Goal: Task Accomplishment & Management: Complete application form

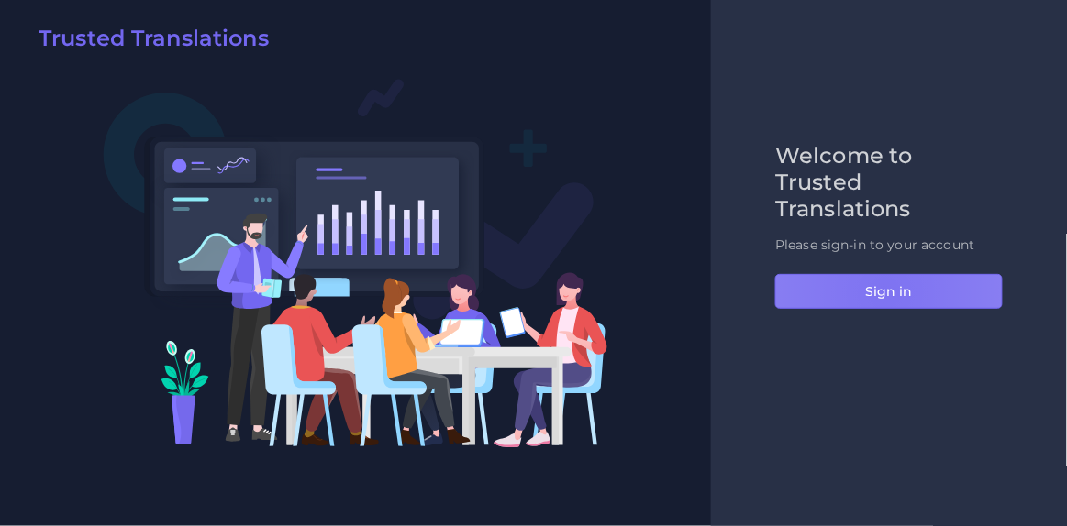
click at [884, 293] on button "Sign in" at bounding box center [888, 291] width 227 height 35
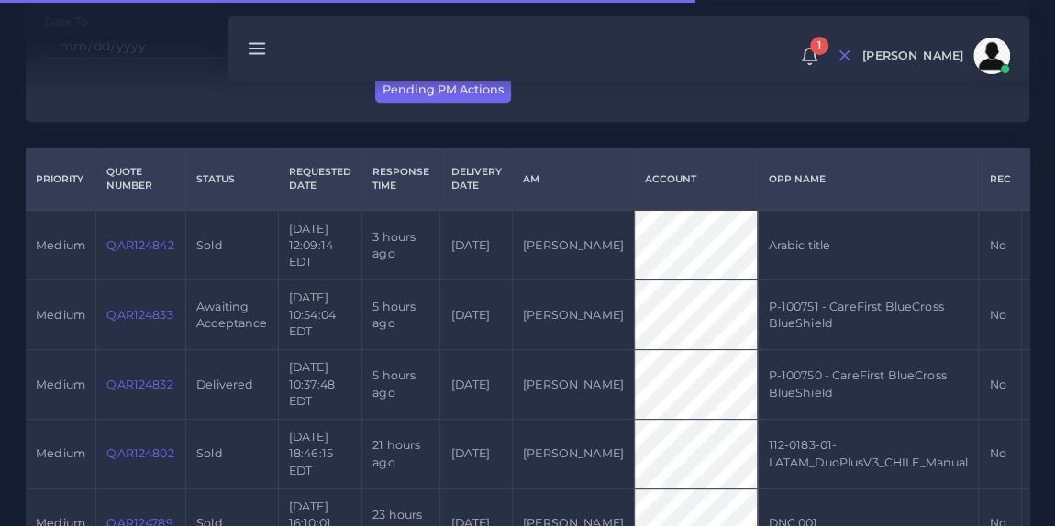
scroll to position [368, 0]
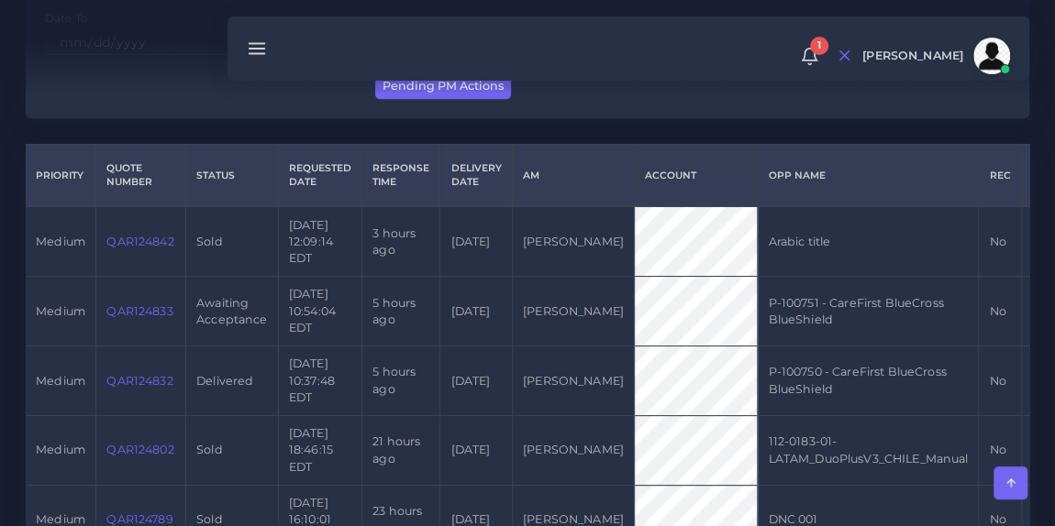
click at [126, 318] on link "QAR124833" at bounding box center [139, 311] width 66 height 14
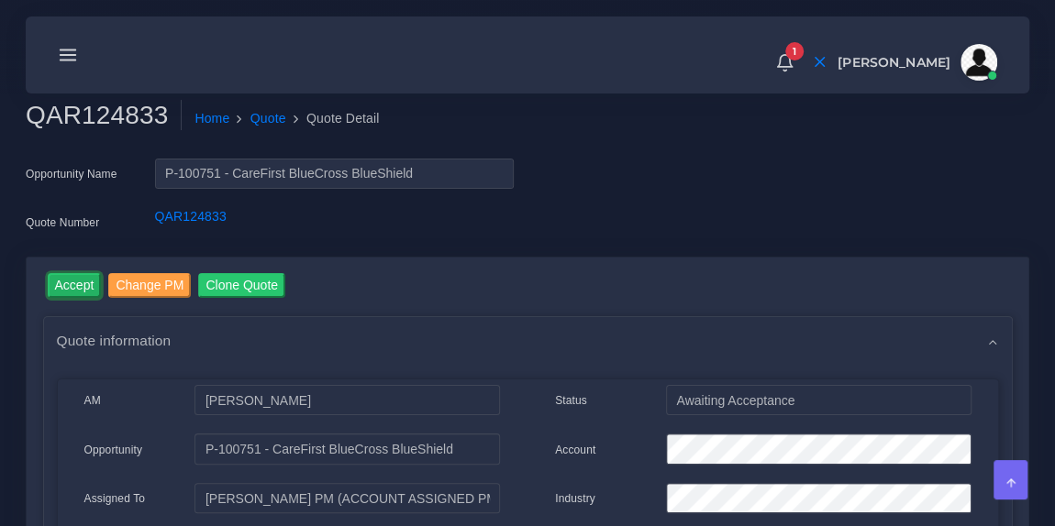
click at [70, 287] on input "Accept" at bounding box center [75, 285] width 54 height 25
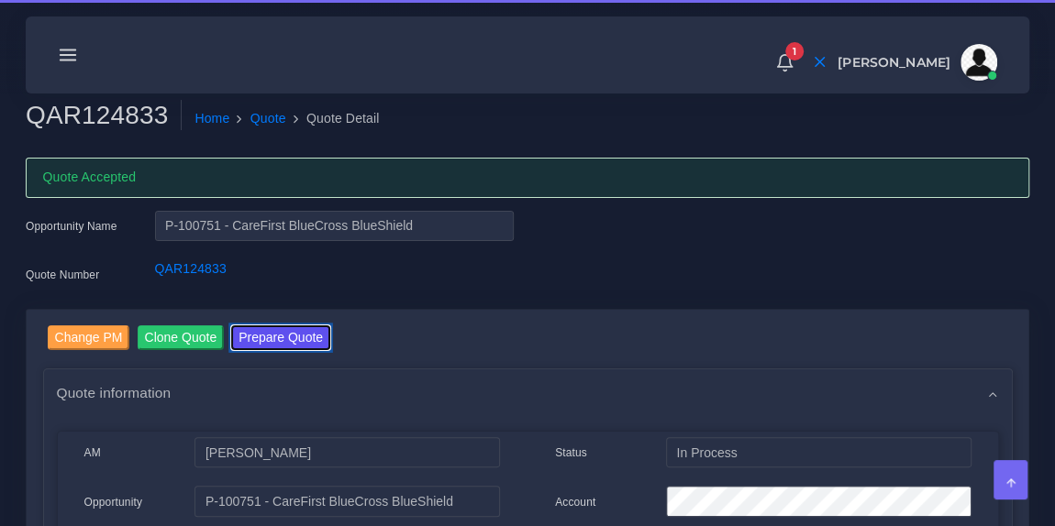
click at [282, 338] on button "Prepare Quote" at bounding box center [280, 338] width 99 height 25
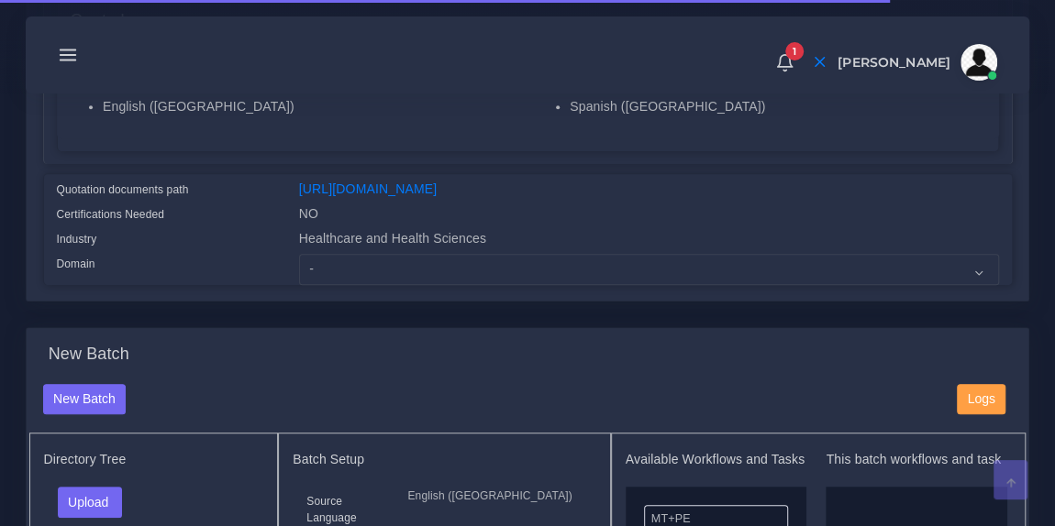
scroll to position [396, 0]
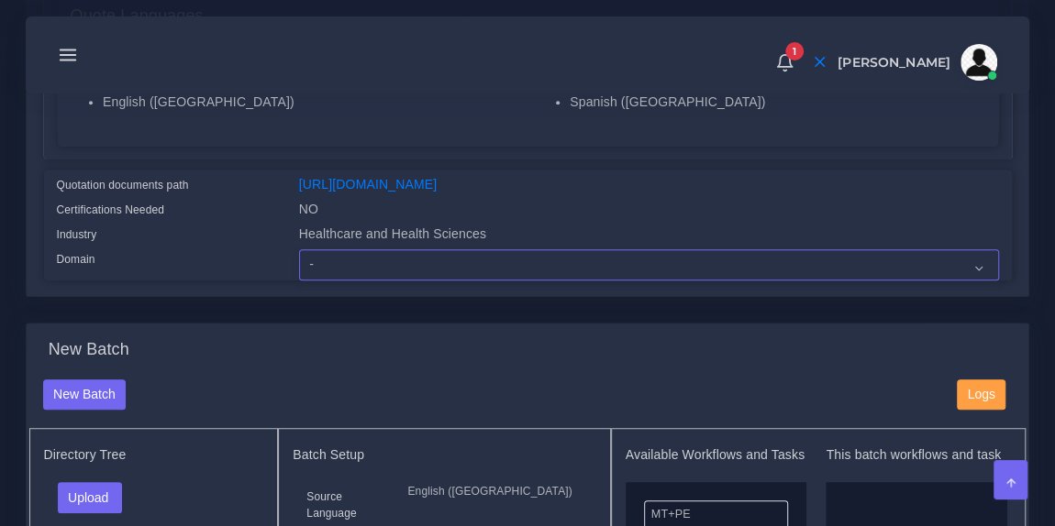
click at [393, 281] on select "- Advertising and Media Agriculture, Forestry and Fishing Architecture, Buildin…" at bounding box center [649, 264] width 700 height 31
select select "Healthcare and Health Sciences"
click at [299, 260] on select "- Advertising and Media Agriculture, Forestry and Fishing Architecture, Buildin…" at bounding box center [649, 264] width 700 height 31
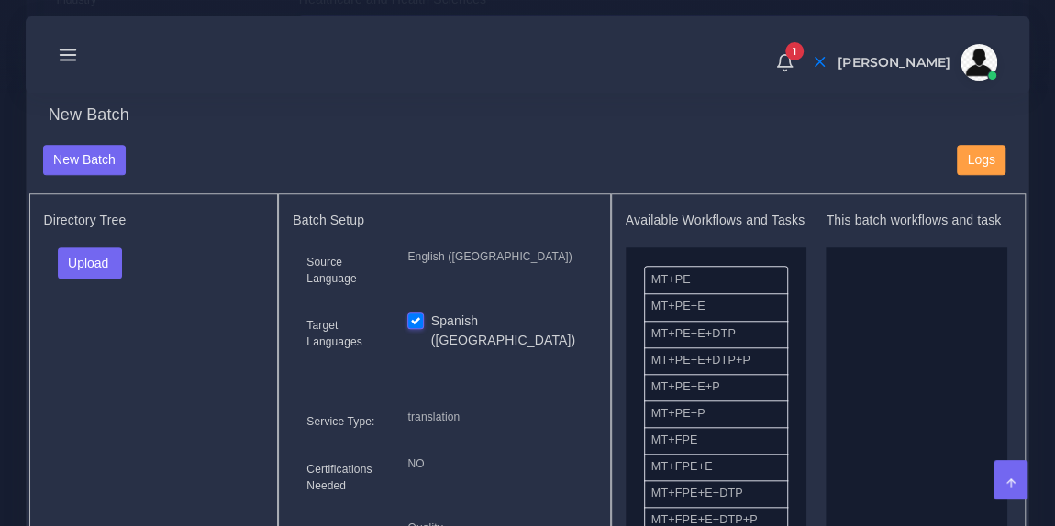
scroll to position [668, 0]
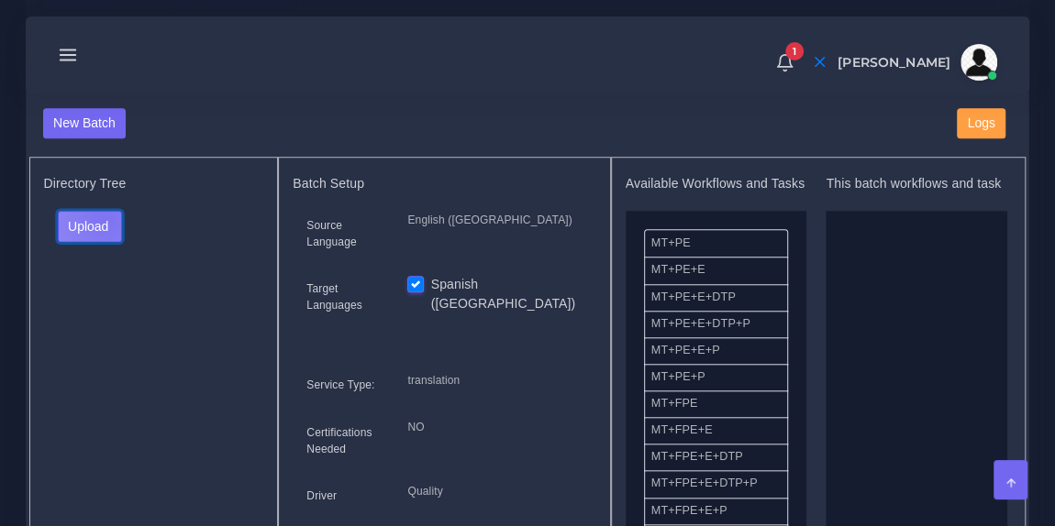
click at [103, 230] on button "Upload" at bounding box center [90, 226] width 65 height 31
click at [104, 305] on label "Files" at bounding box center [122, 294] width 127 height 23
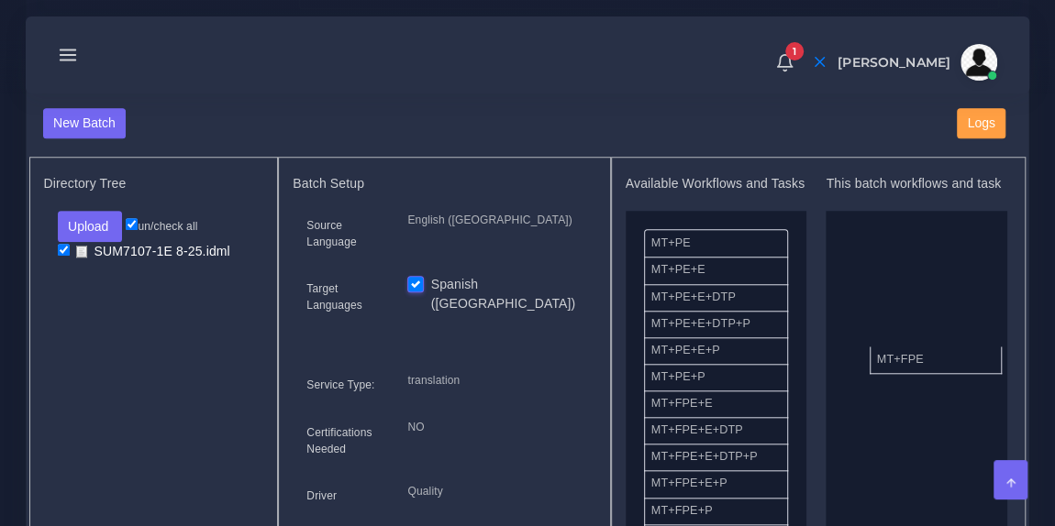
drag, startPoint x: 719, startPoint y: 424, endPoint x: 959, endPoint y: 353, distance: 250.5
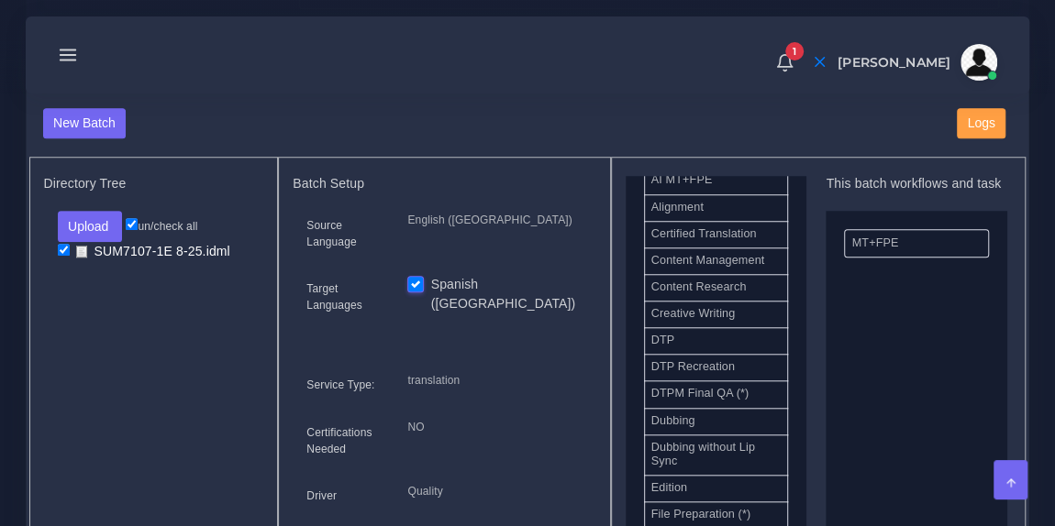
scroll to position [526, 0]
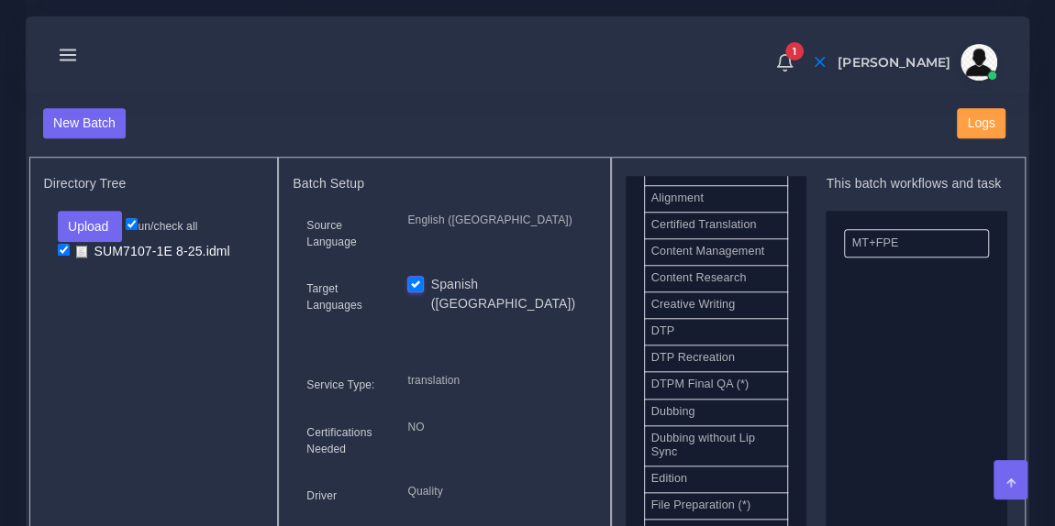
drag, startPoint x: 719, startPoint y: 348, endPoint x: 917, endPoint y: 348, distance: 198.1
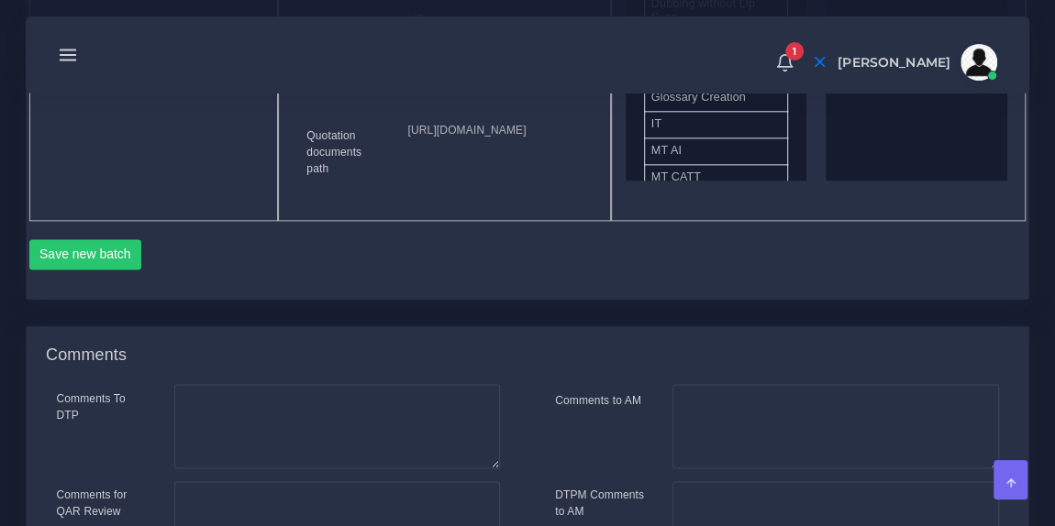
scroll to position [1134, 0]
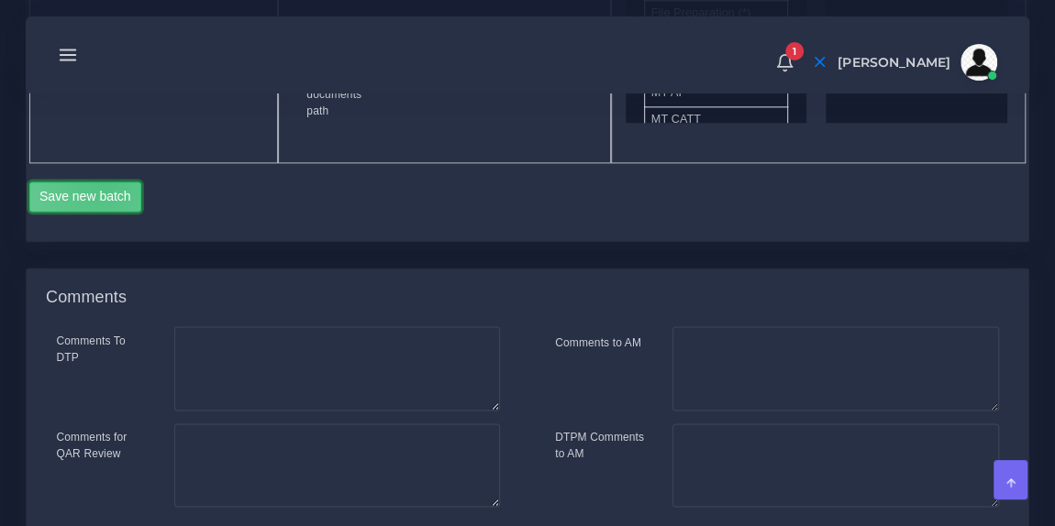
click at [103, 213] on button "Save new batch" at bounding box center [85, 197] width 113 height 31
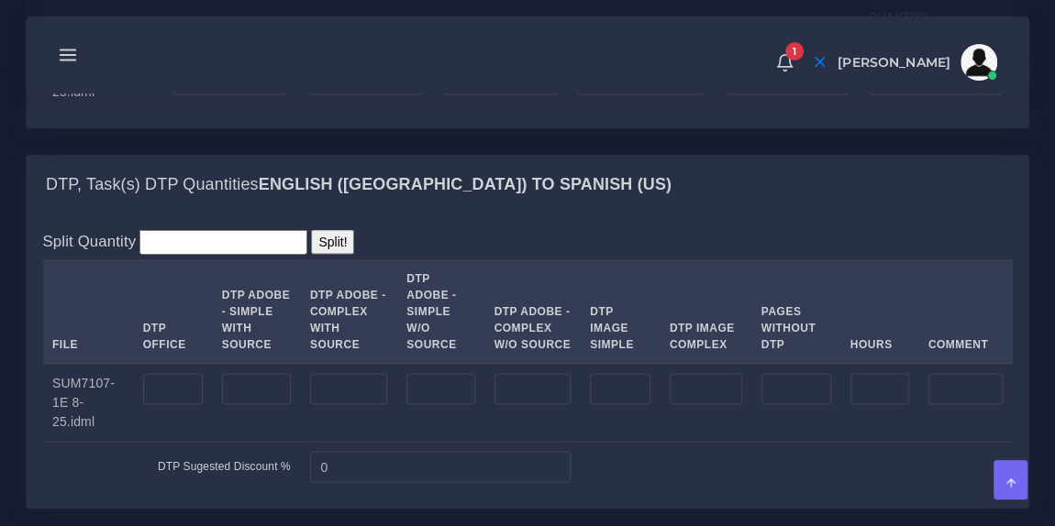
scroll to position [1557, 0]
click at [329, 404] on input "number" at bounding box center [348, 387] width 77 height 31
type input "124"
click at [524, 309] on div "Split Quantity Split! File DTP Office DTP Adobe - Simple With Source DTP Adobe …" at bounding box center [528, 360] width 1002 height 294
click at [656, 94] on input "number" at bounding box center [641, 77] width 129 height 31
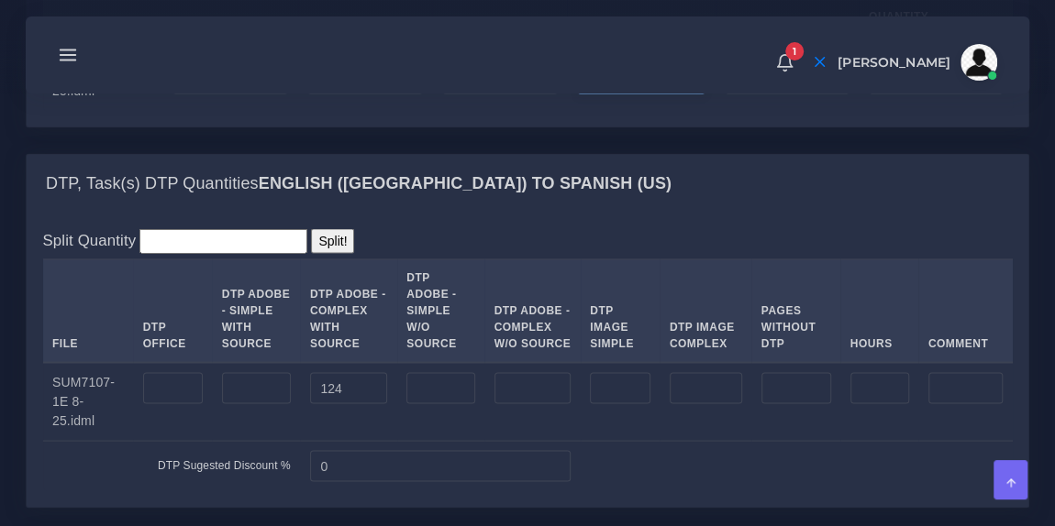
paste input "19796"
type input "19796"
type input "4949"
click at [517, 94] on input "number" at bounding box center [500, 77] width 116 height 31
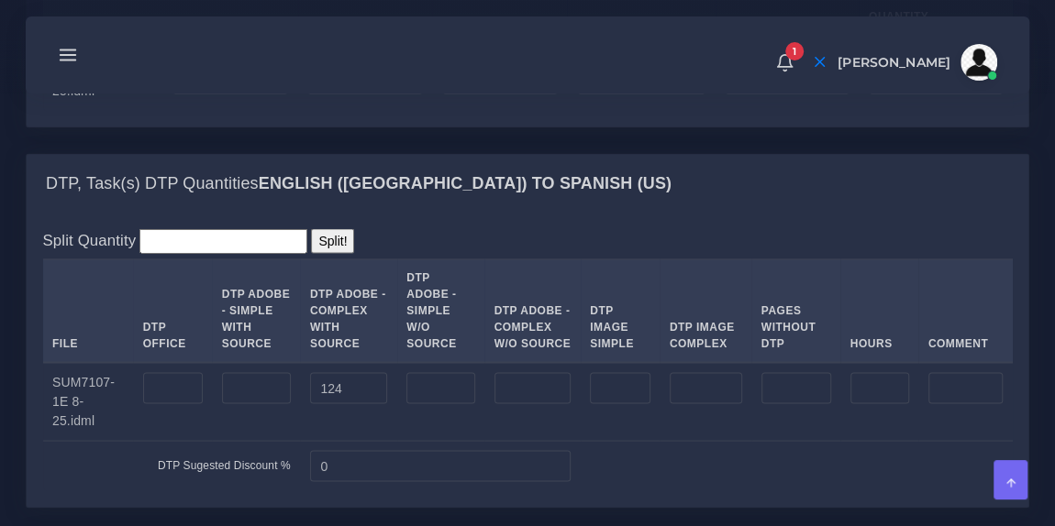
type input "0"
type input "5649"
type input "25445"
type input "6361"
click at [389, 94] on input "number" at bounding box center [365, 77] width 116 height 31
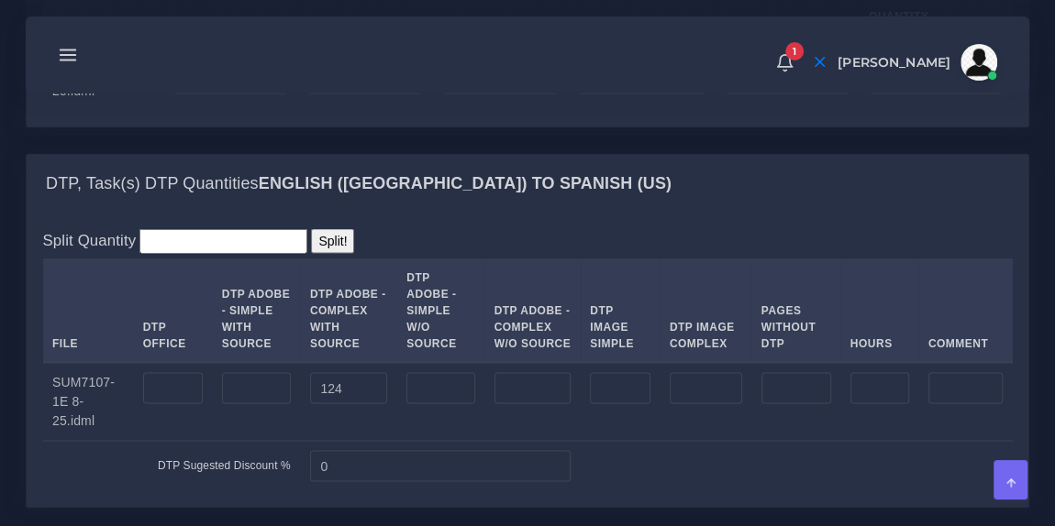
type input "0"
type input "3779"
type input "29224"
type input "8250"
click at [245, 94] on input "number" at bounding box center [230, 77] width 116 height 31
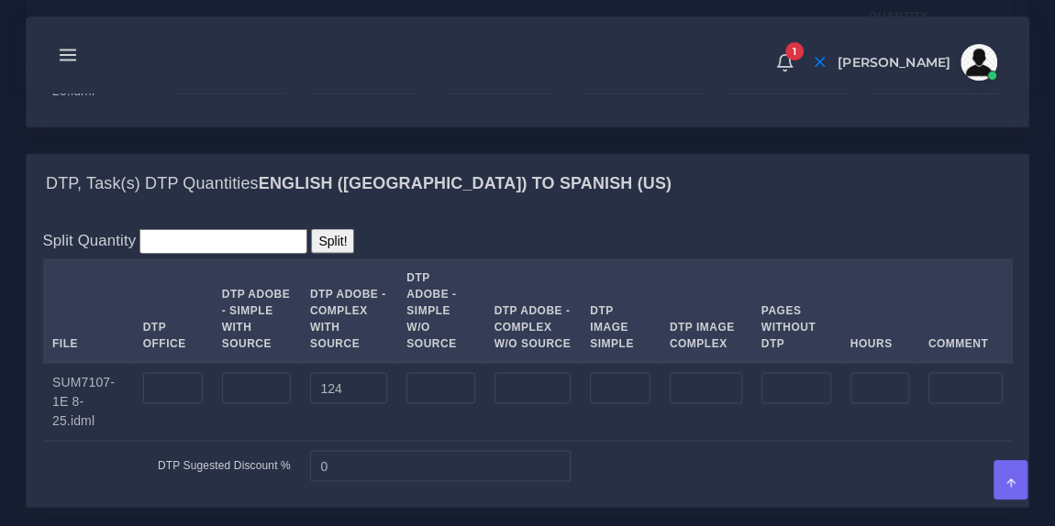
type input "0"
type input "4289"
type input "33513"
type input "12539"
click at [468, 31] on div "1 Notifications 1 New Driver Update: Extra Quality renamed to Quality Changed" at bounding box center [528, 55] width 978 height 64
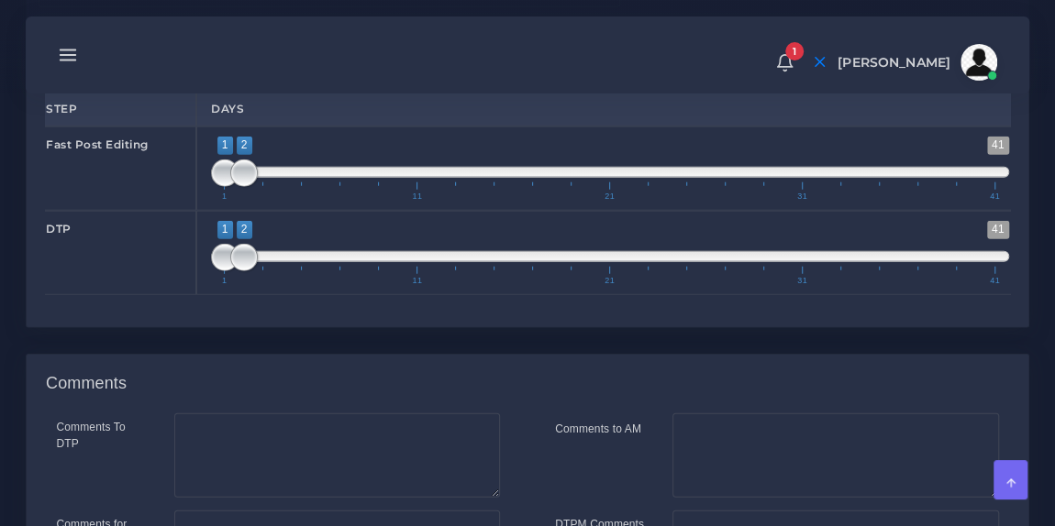
scroll to position [2273, 0]
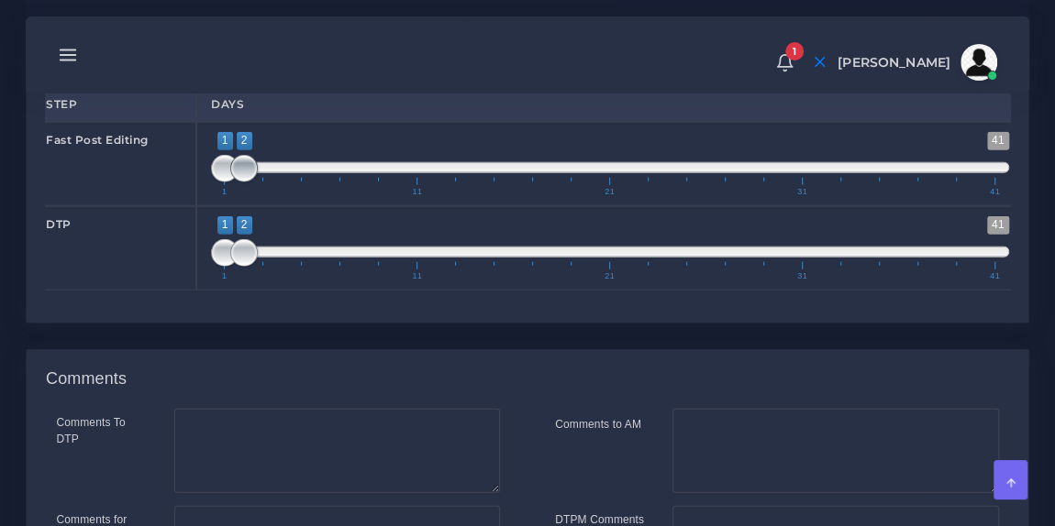
type input "1;3"
drag, startPoint x: 250, startPoint y: 231, endPoint x: 262, endPoint y: 233, distance: 12.1
click at [262, 183] on span at bounding box center [263, 169] width 28 height 28
type input "1;5"
drag, startPoint x: 244, startPoint y: 316, endPoint x: 293, endPoint y: 327, distance: 49.8
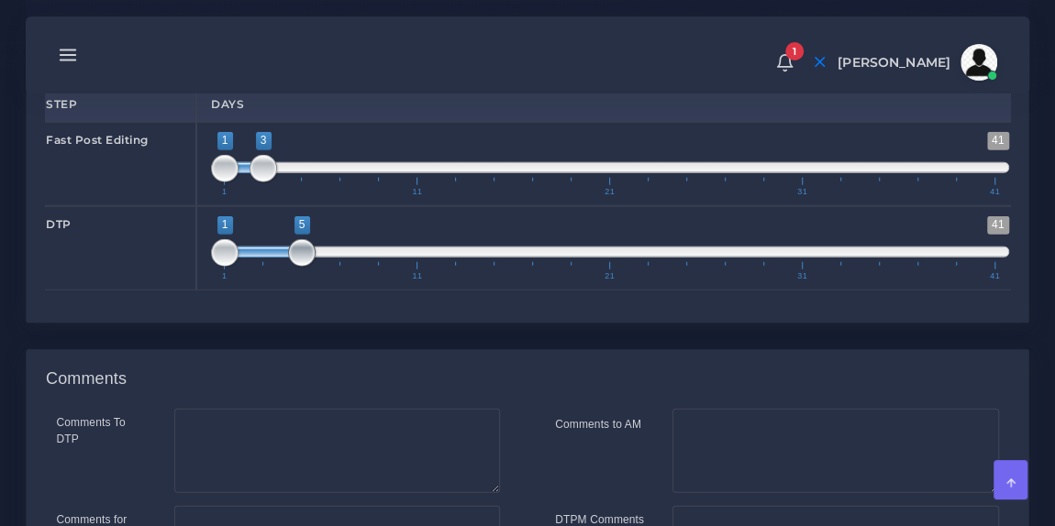
click at [293, 267] on span at bounding box center [302, 253] width 28 height 28
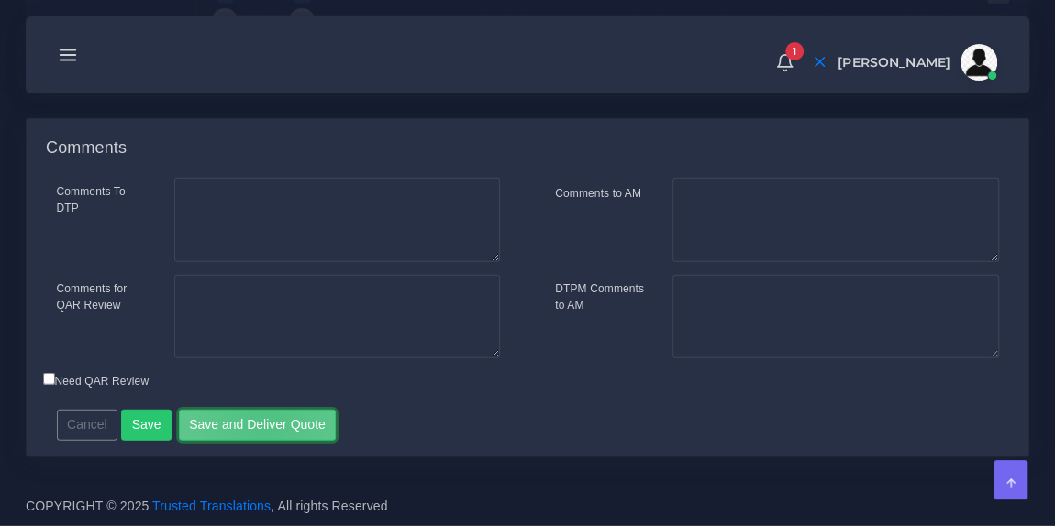
click at [257, 425] on button "Save and Deliver Quote" at bounding box center [258, 425] width 158 height 31
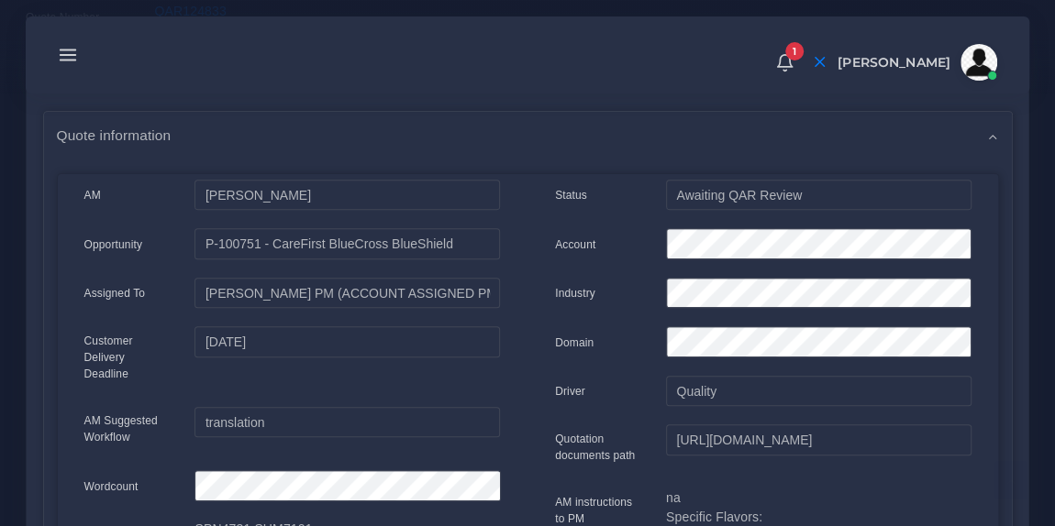
scroll to position [265, 0]
